Goal: Find specific page/section

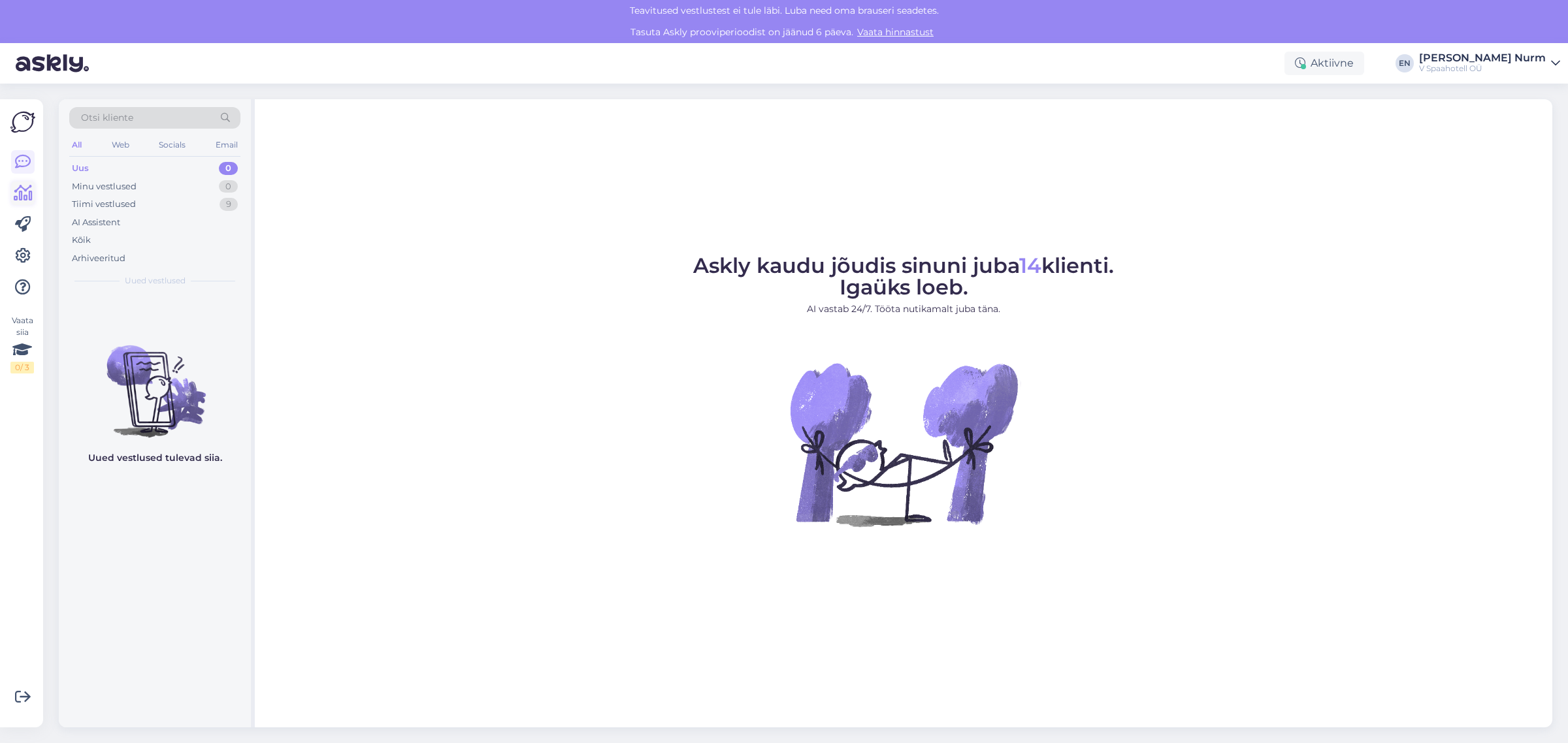
click at [25, 188] on icon at bounding box center [23, 192] width 19 height 16
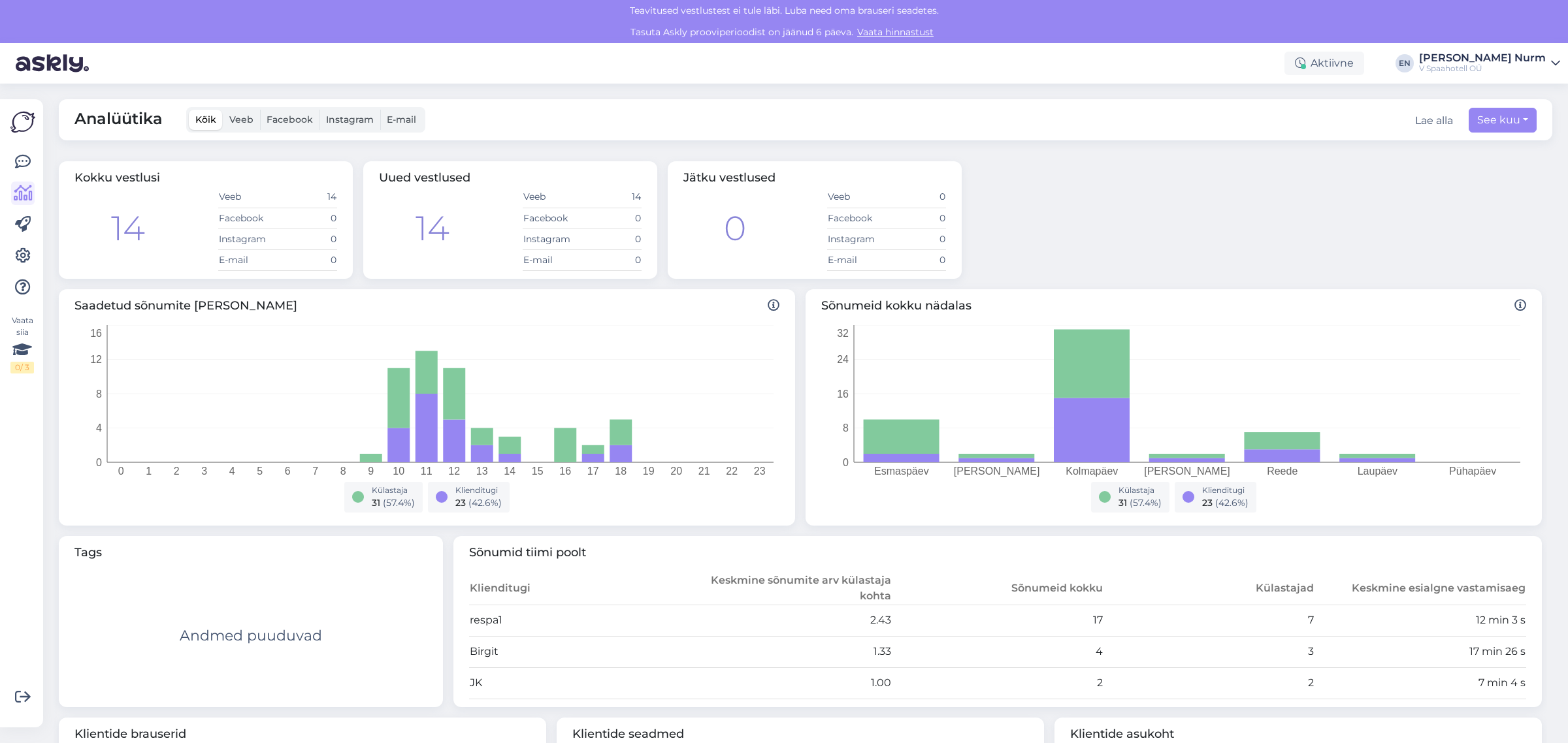
click at [321, 192] on td "14" at bounding box center [307, 197] width 60 height 21
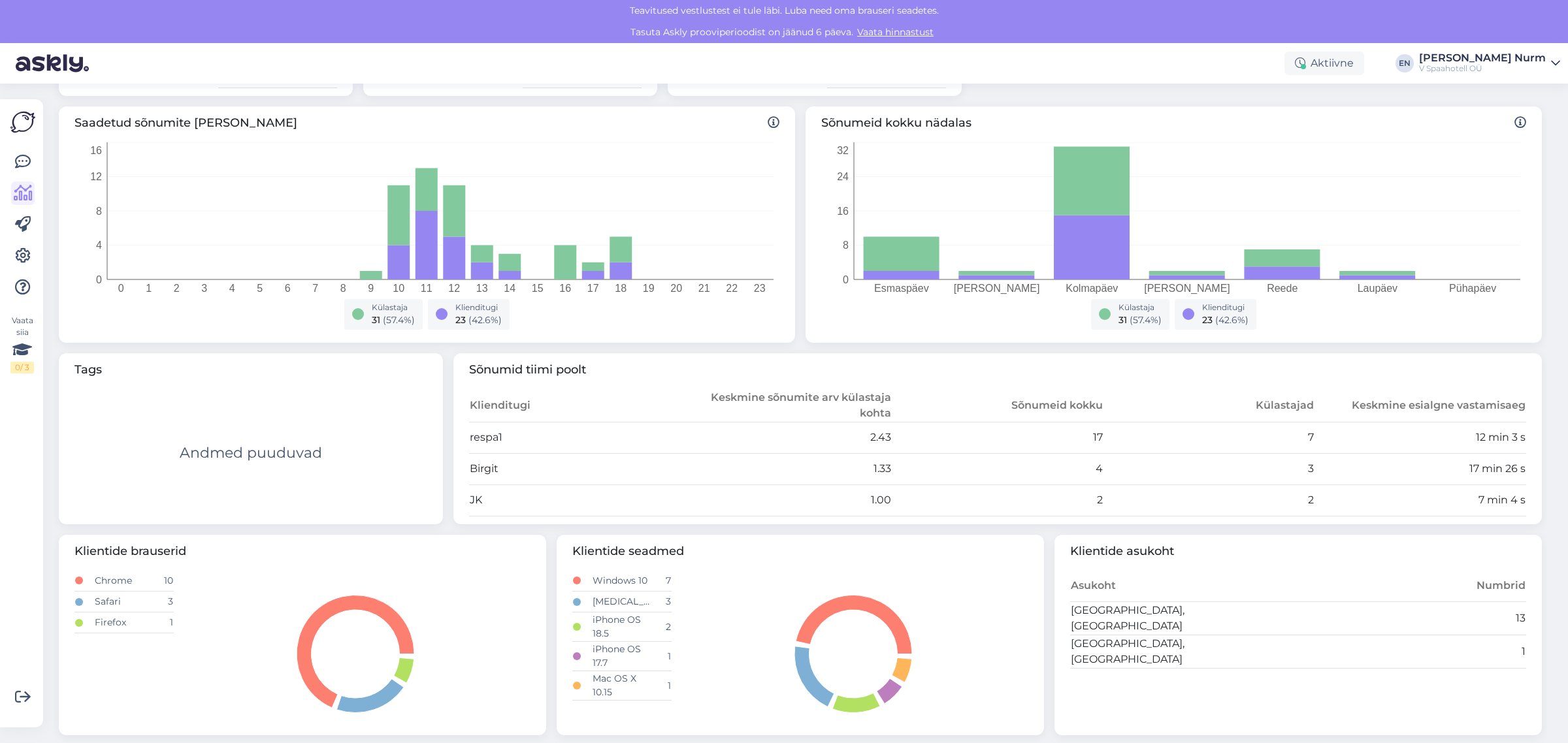
scroll to position [194, 0]
